Goal: Check status: Check status

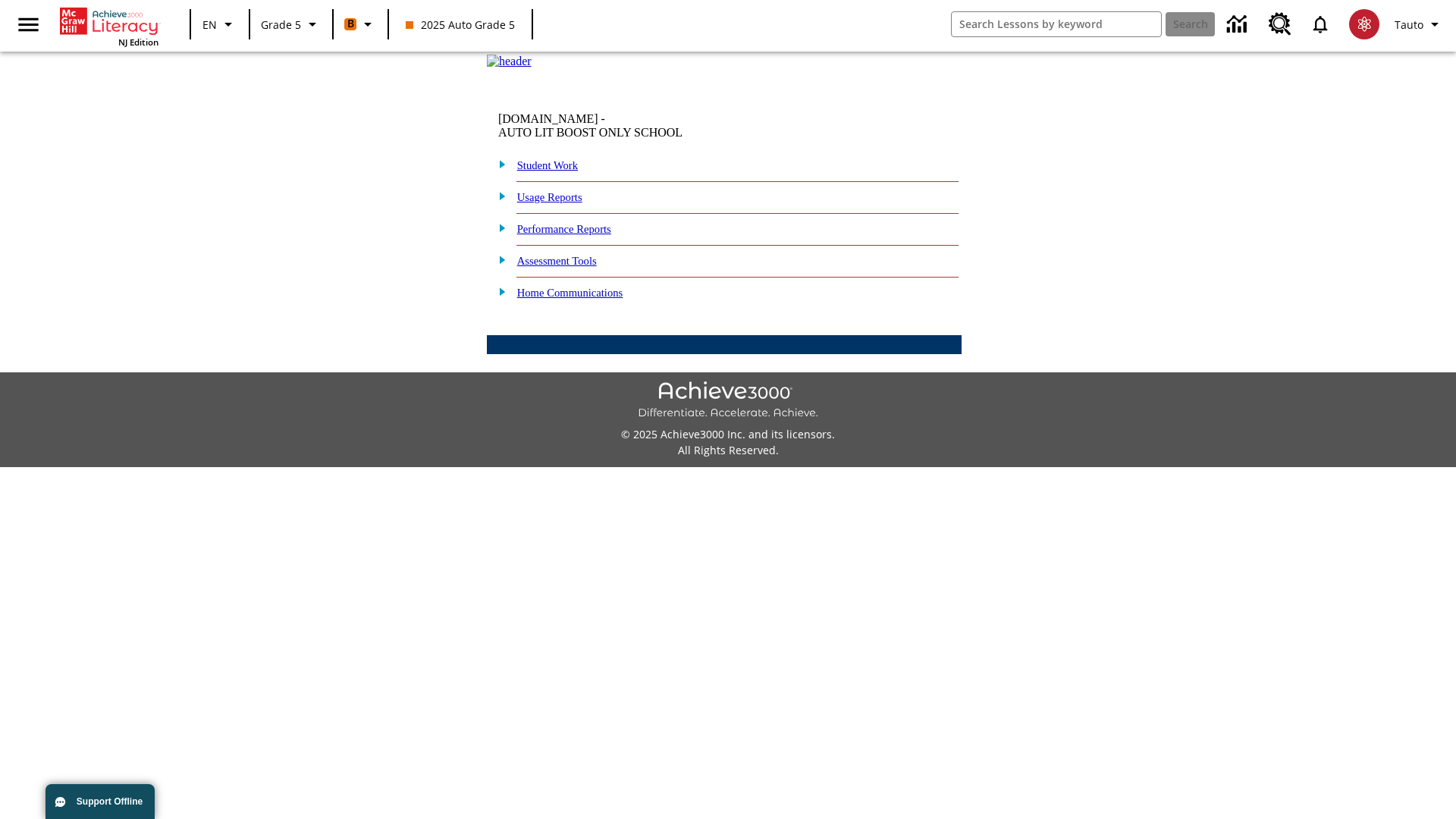
click at [558, 171] on link "Student Work" at bounding box center [547, 165] width 61 height 12
select select "/options/reports/?report_id=12&atype=4&section=2"
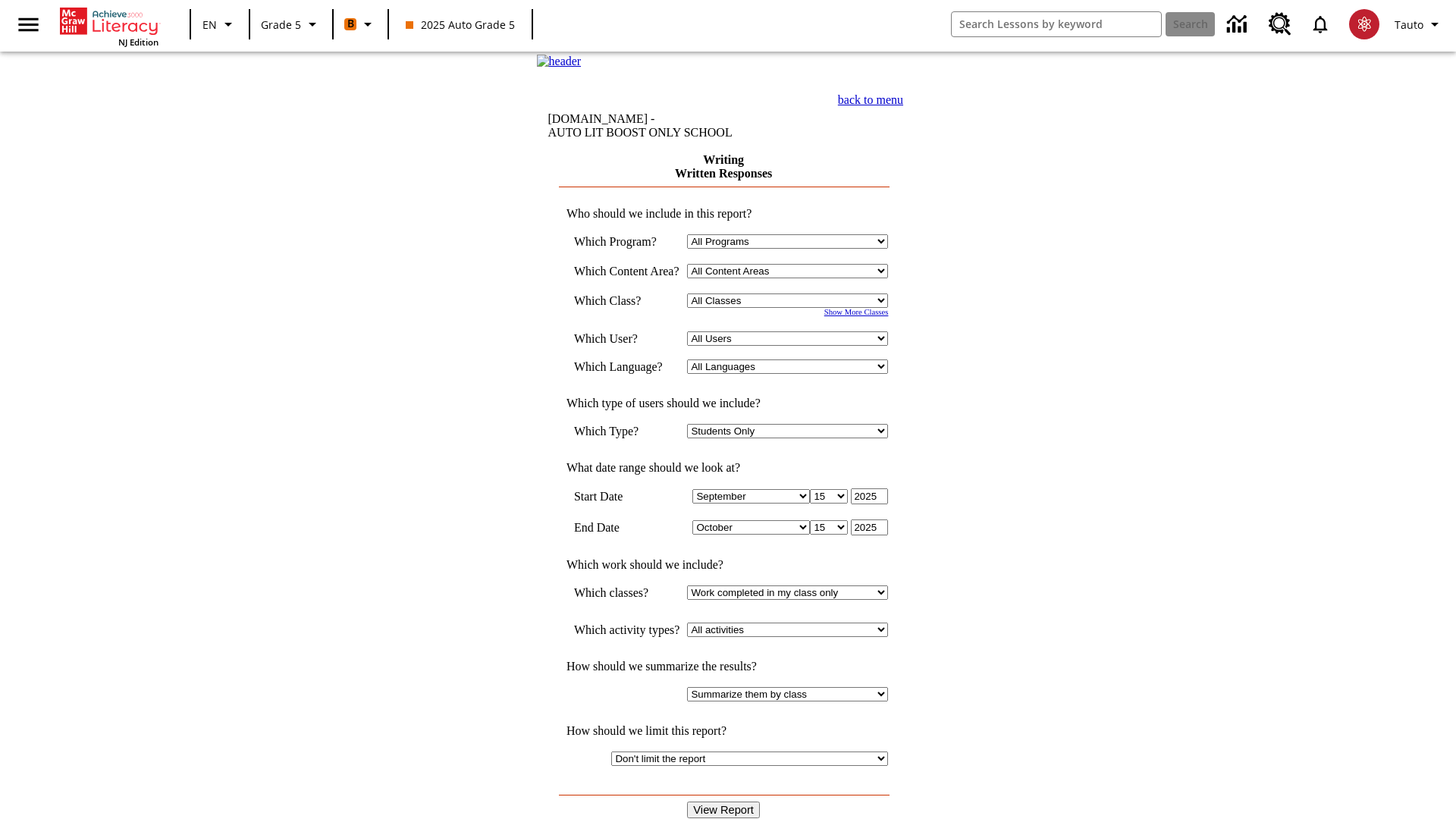
click at [793, 308] on select "Select a Class: All Classes 2025 Auto Grade 5 OL 2025 Auto Grade 6" at bounding box center [788, 300] width 201 height 14
select select "11133131"
click at [793, 346] on select "All Users Cat, Sautoen Cat, Sautoes Cat1, Sautoss Donotlogin, Sautoen Twoschool…" at bounding box center [788, 338] width 201 height 14
select select "21437107"
click at [725, 801] on input "View Report" at bounding box center [723, 809] width 73 height 17
